Goal: Task Accomplishment & Management: Use online tool/utility

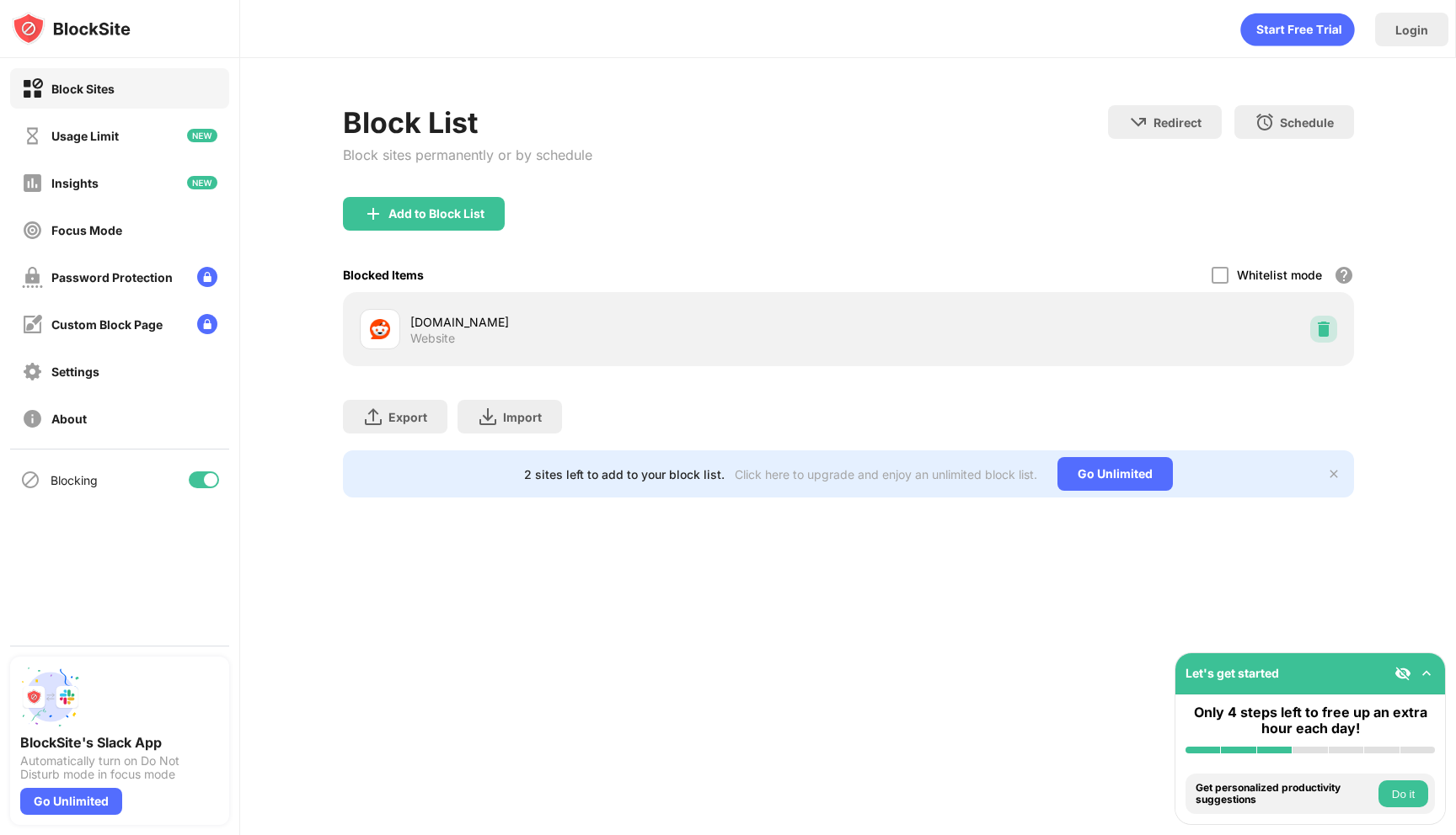
click at [1321, 319] on div at bounding box center [1323, 329] width 27 height 27
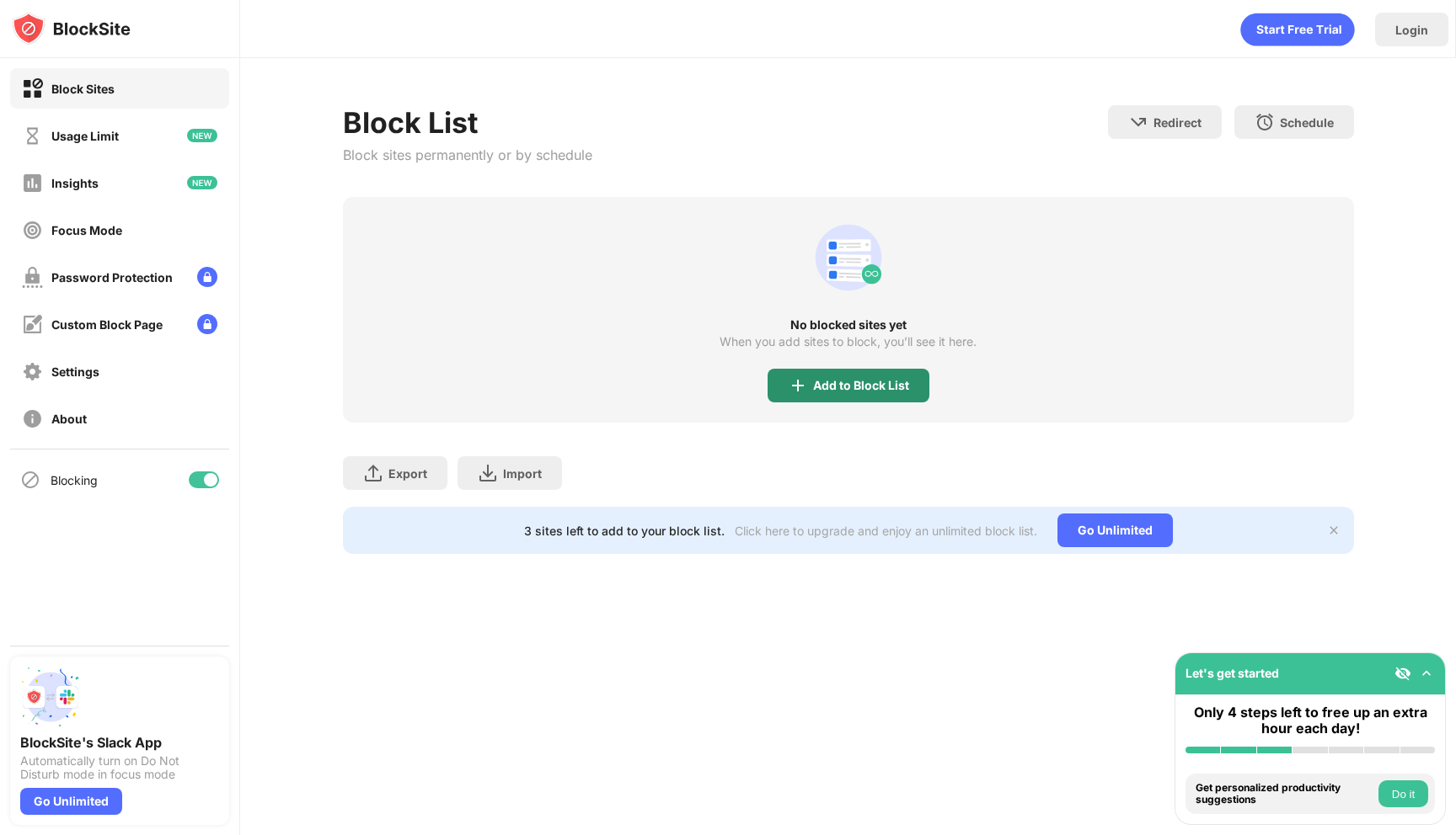
click at [849, 388] on div "Add to Block List" at bounding box center [861, 386] width 96 height 14
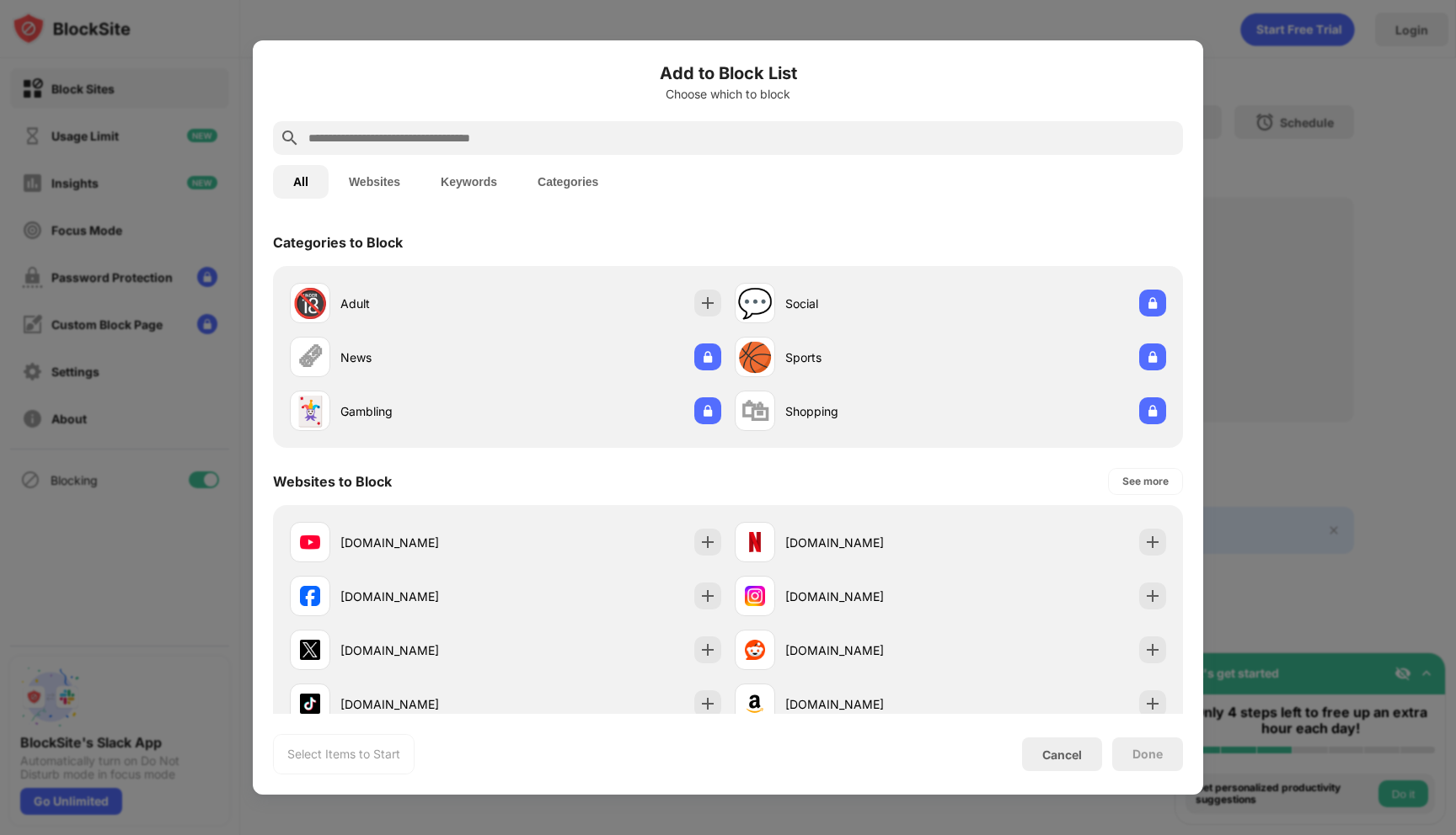
click at [645, 141] on input "text" at bounding box center [741, 138] width 869 height 20
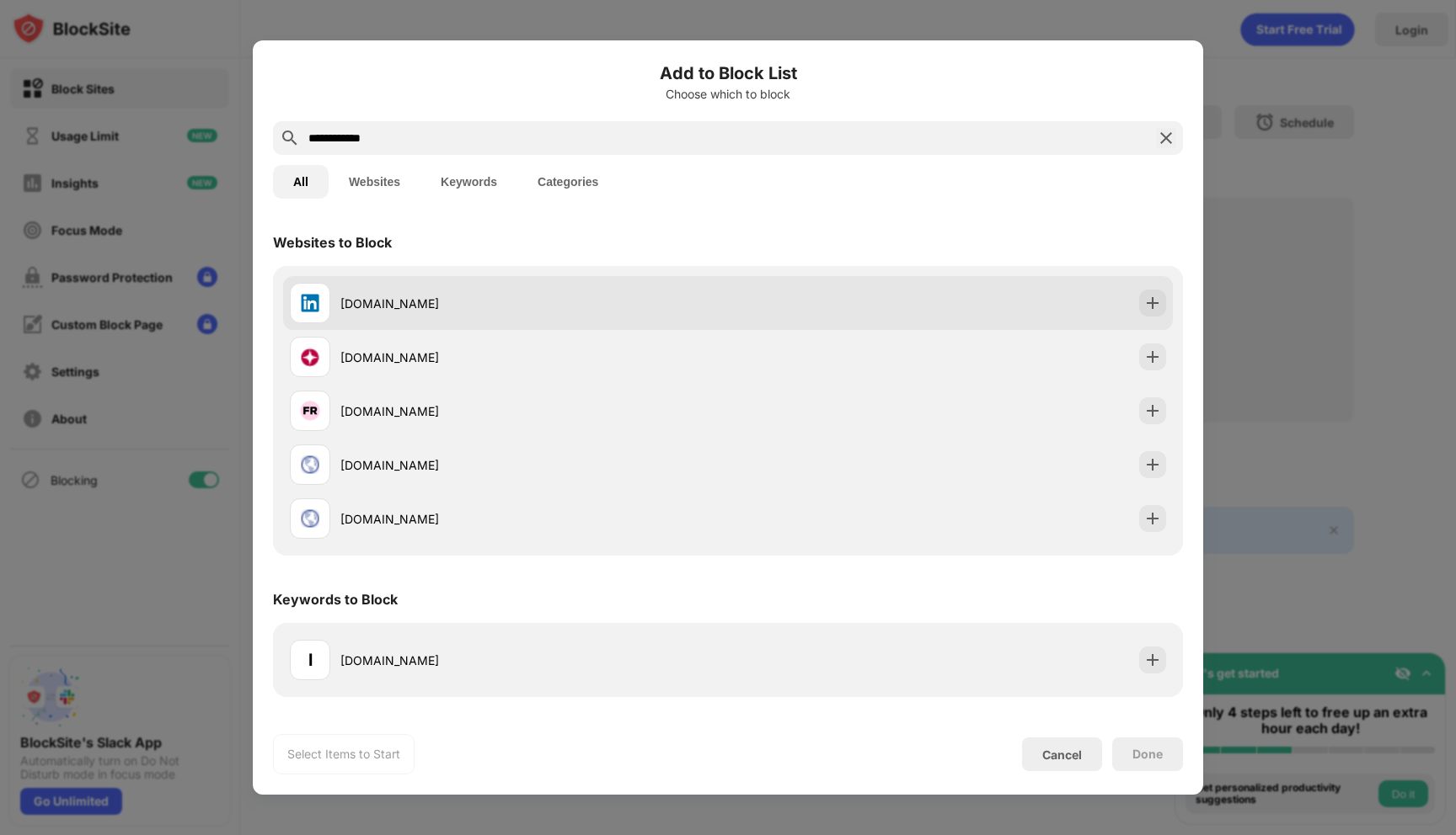
type input "**********"
click at [379, 287] on div "[DOMAIN_NAME]" at bounding box center [509, 303] width 438 height 41
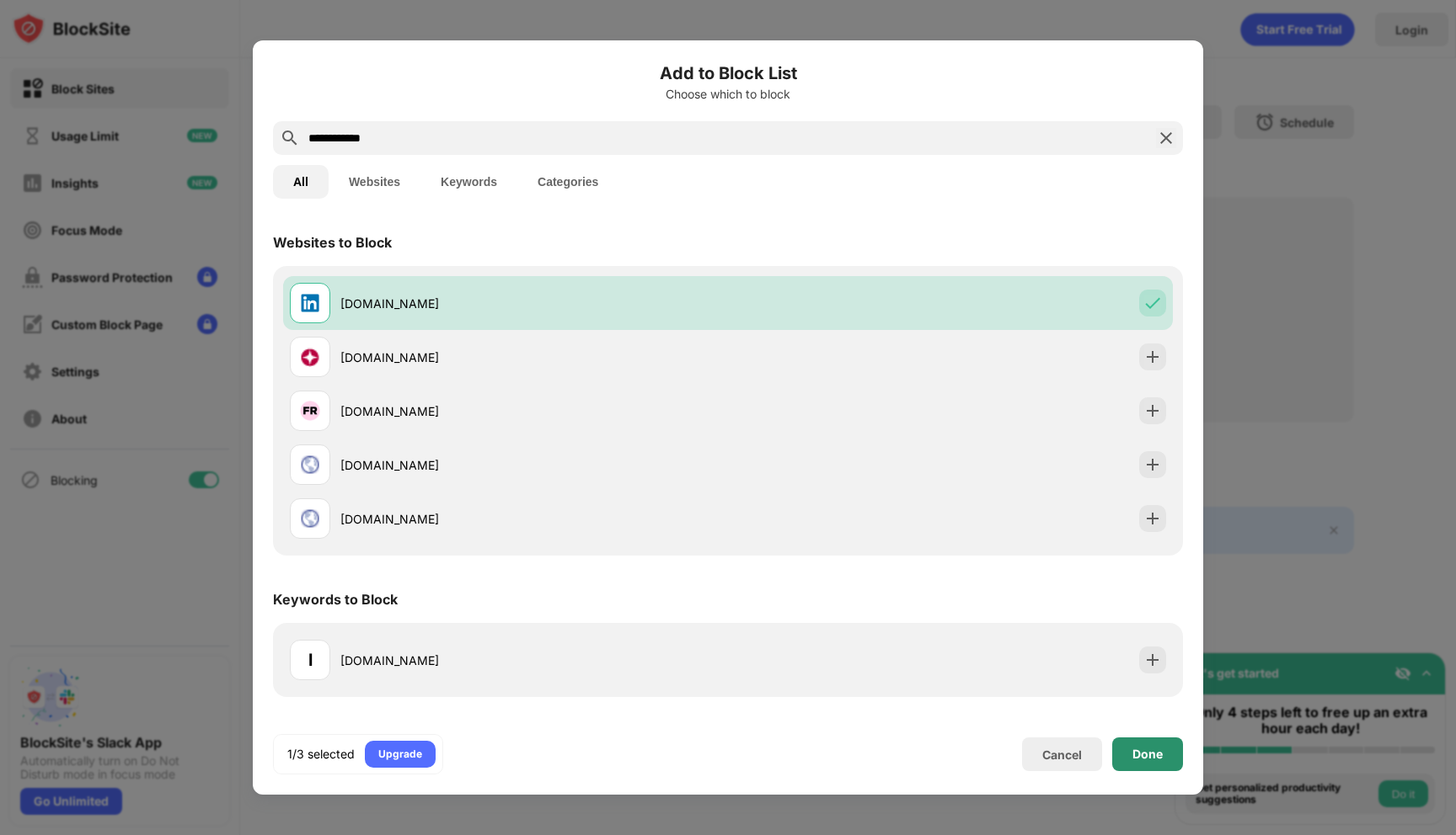
click at [1140, 755] on div "Done" at bounding box center [1147, 755] width 31 height 14
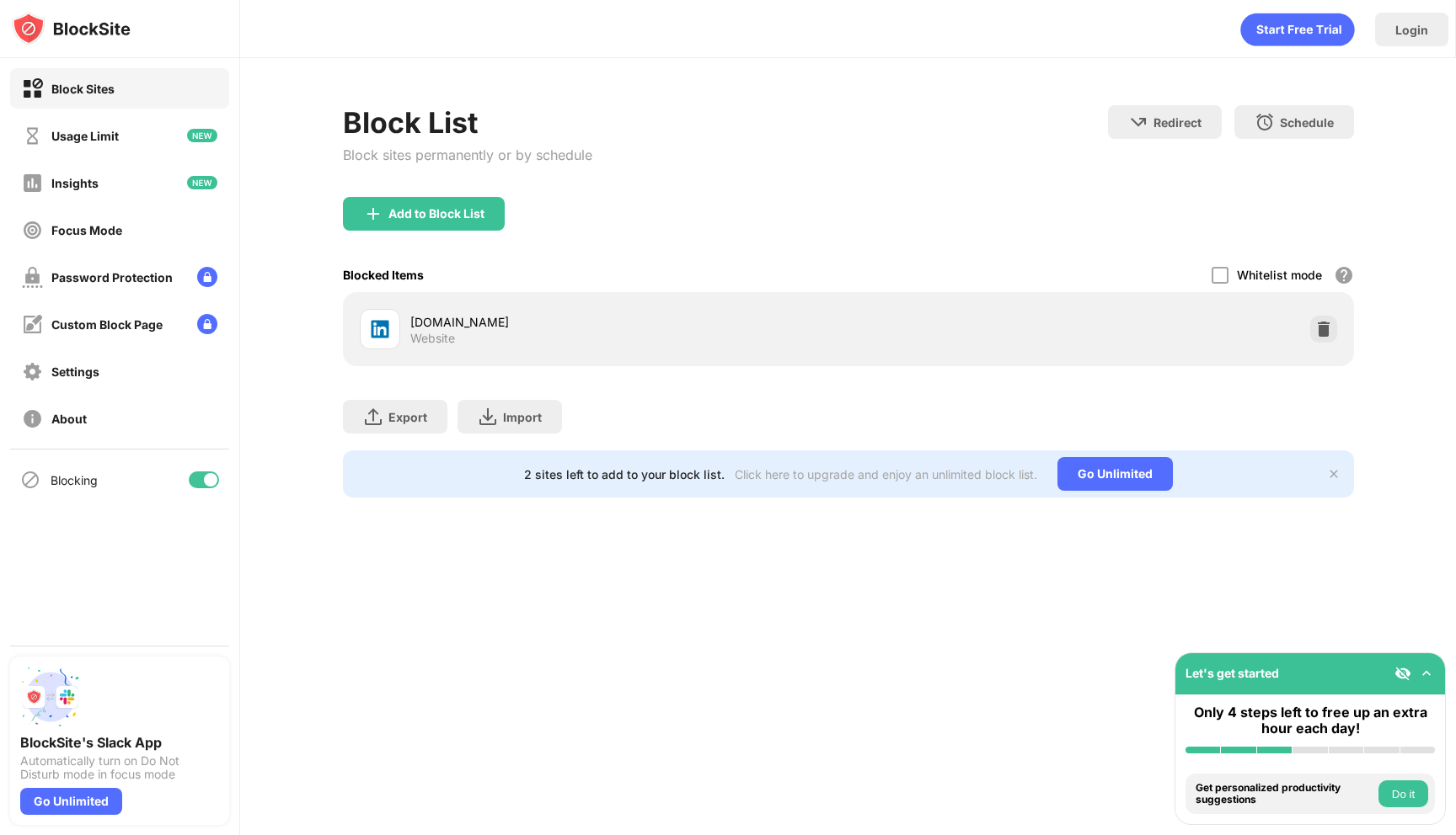
click at [894, 630] on div "Login Block List Block sites permanently or by schedule Redirect Choose a site …" at bounding box center [848, 417] width 1216 height 835
